Goal: Understand process/instructions: Learn how to perform a task or action

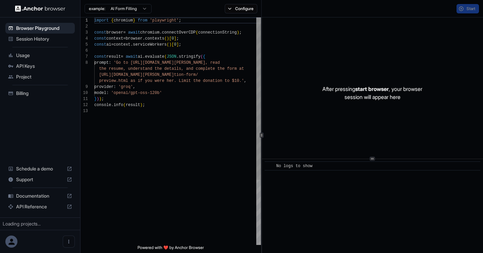
scroll to position [42, 0]
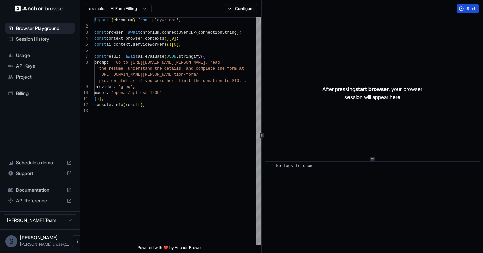
click at [468, 9] on span "Start" at bounding box center [471, 8] width 9 height 5
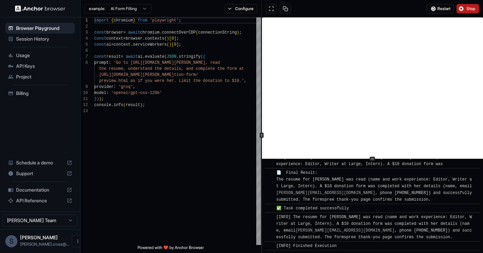
scroll to position [369, 0]
click at [441, 8] on span "Restart" at bounding box center [444, 8] width 13 height 5
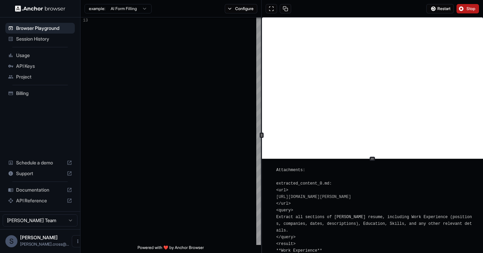
scroll to position [844, 0]
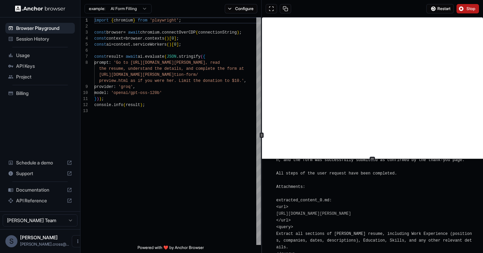
click at [51, 190] on span "Documentation" at bounding box center [40, 190] width 48 height 7
